Goal: Information Seeking & Learning: Learn about a topic

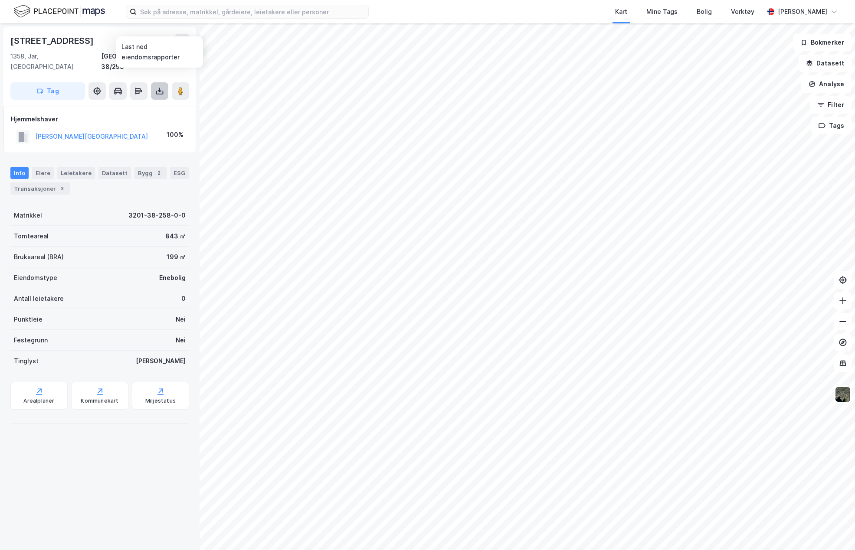
click at [160, 87] on icon at bounding box center [159, 91] width 9 height 9
click at [132, 105] on div "Last ned grunnbok" at bounding box center [117, 108] width 50 height 7
click at [403, 4] on div "Kart Mine Tags Bolig Verktøy Eilif Koch Kringsjåveien 10 1358, Jar, Akershus Bæ…" at bounding box center [427, 275] width 855 height 550
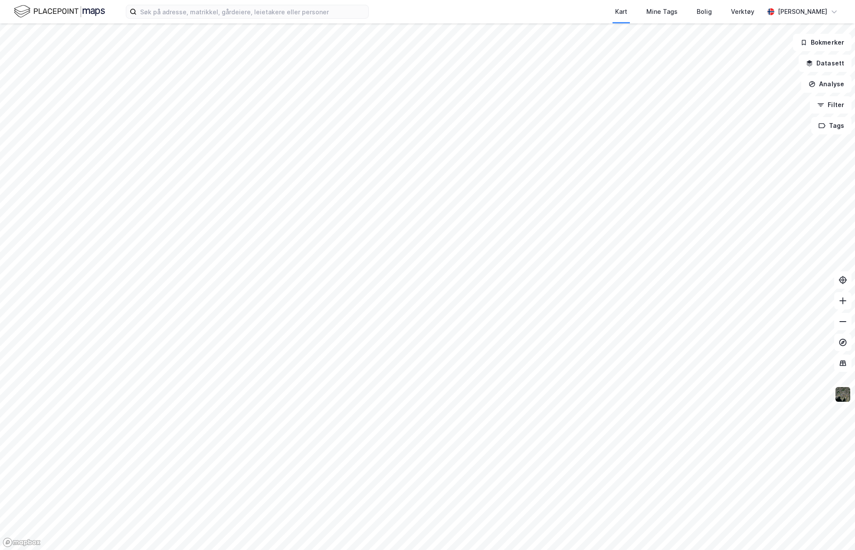
click at [499, 550] on html "Kart Mine Tags Bolig Verktøy [PERSON_NAME] Bokmerker Datasett Analyse Filter Ta…" at bounding box center [427, 275] width 855 height 550
click at [506, 395] on icon at bounding box center [507, 392] width 7 height 7
